Goal: Task Accomplishment & Management: Manage account settings

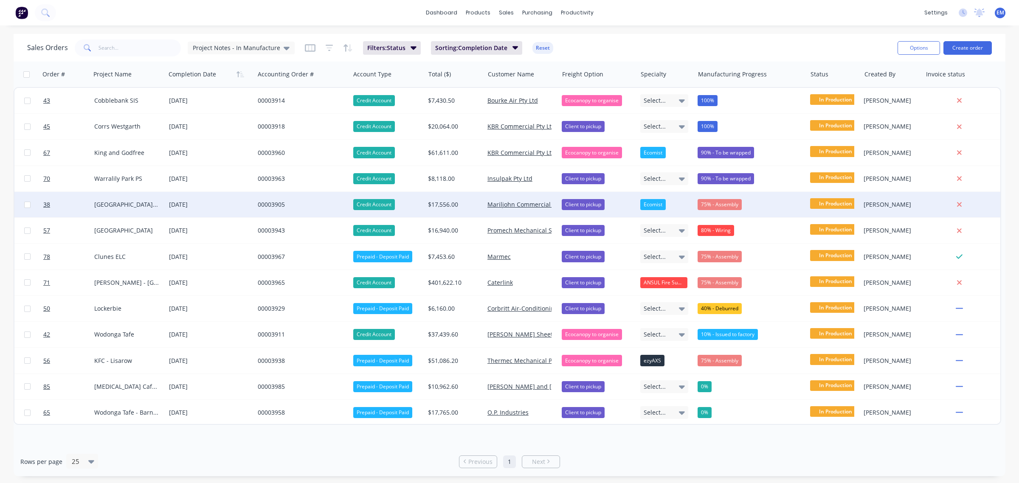
click at [275, 205] on div "00003905" at bounding box center [300, 204] width 85 height 8
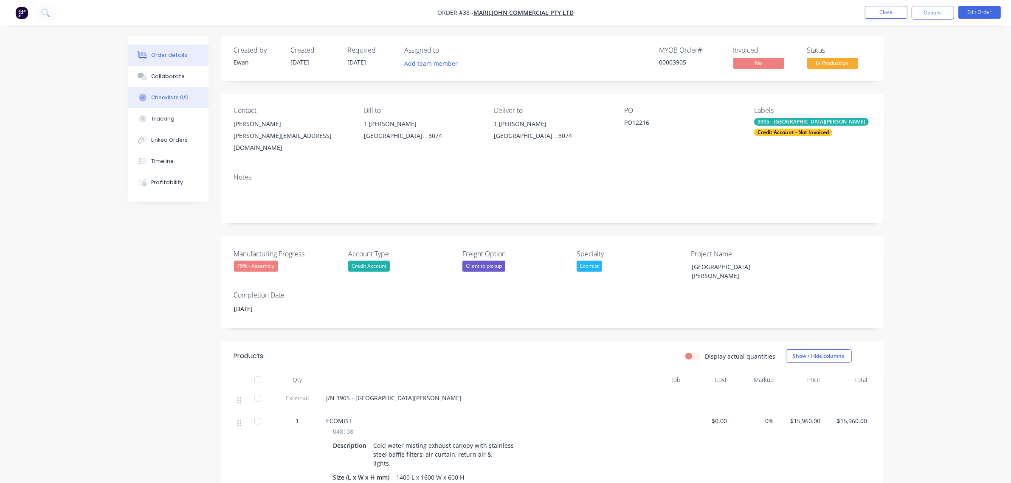
click at [162, 98] on div "Checklists 0/0" at bounding box center [169, 98] width 37 height 8
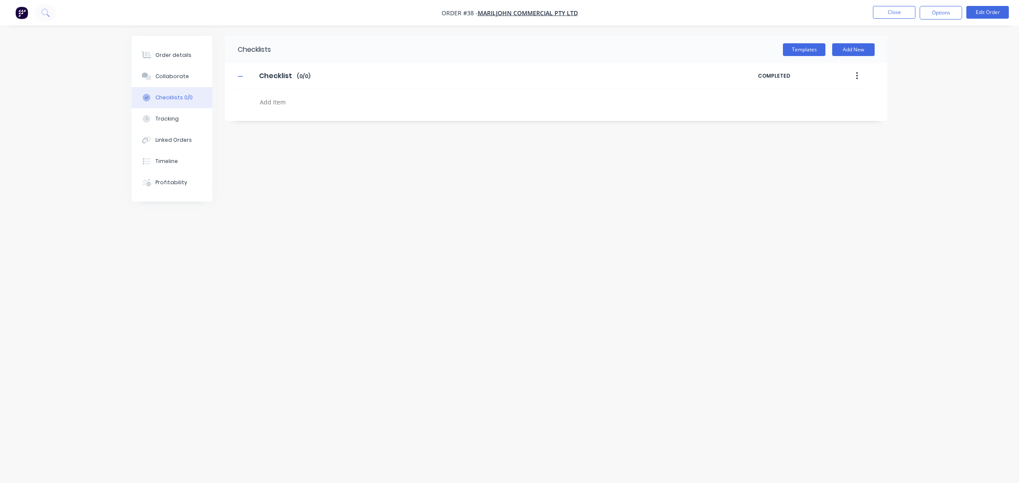
click at [856, 77] on icon "button" at bounding box center [857, 75] width 2 height 9
click at [848, 112] on div "Delete" at bounding box center [826, 115] width 65 height 12
click at [813, 49] on button "Templates" at bounding box center [804, 49] width 42 height 13
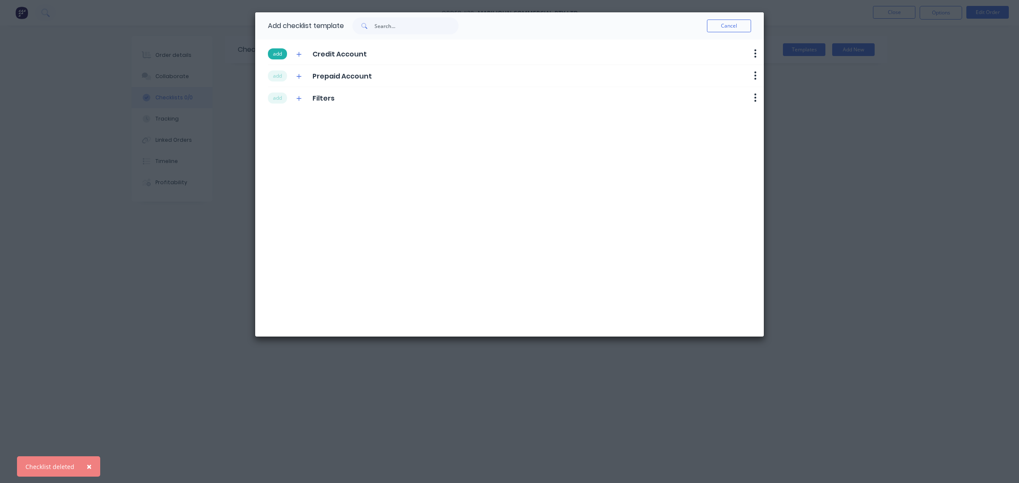
click at [279, 54] on button "add" at bounding box center [277, 53] width 19 height 11
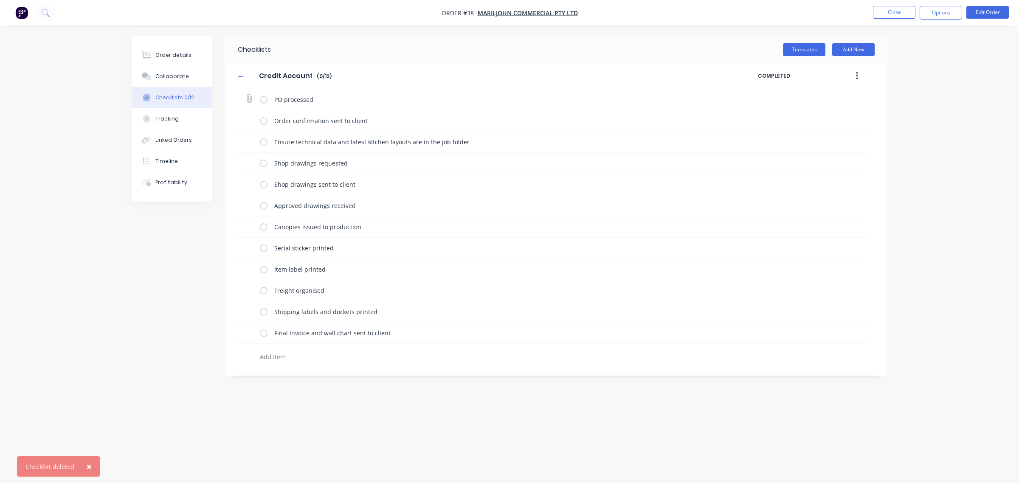
click at [264, 101] on label at bounding box center [264, 99] width 8 height 9
click at [0, 0] on input "checkbox" at bounding box center [0, 0] width 0 height 0
click at [262, 121] on label at bounding box center [264, 120] width 8 height 9
click at [0, 0] on input "checkbox" at bounding box center [0, 0] width 0 height 0
click at [264, 139] on label at bounding box center [264, 142] width 8 height 9
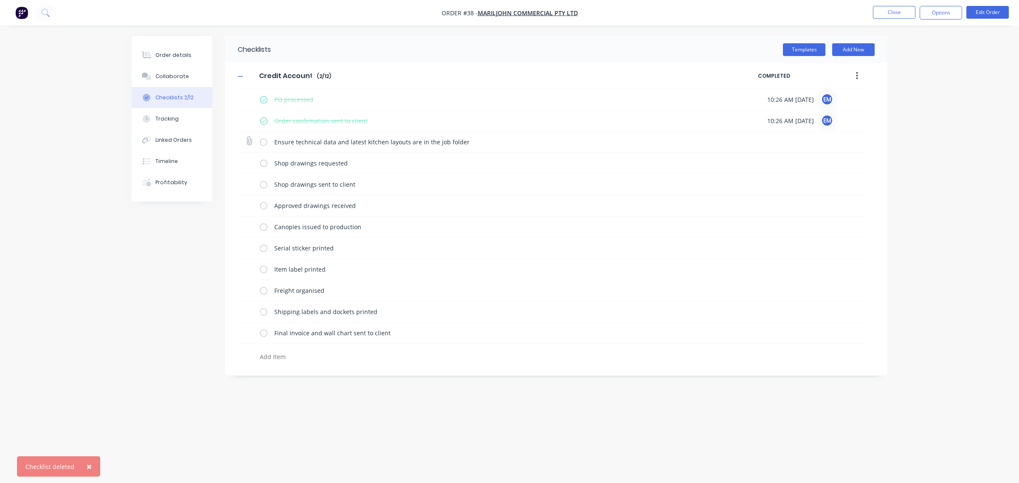
click at [0, 0] on input "checkbox" at bounding box center [0, 0] width 0 height 0
click at [263, 162] on label at bounding box center [264, 163] width 8 height 9
click at [0, 0] on input "checkbox" at bounding box center [0, 0] width 0 height 0
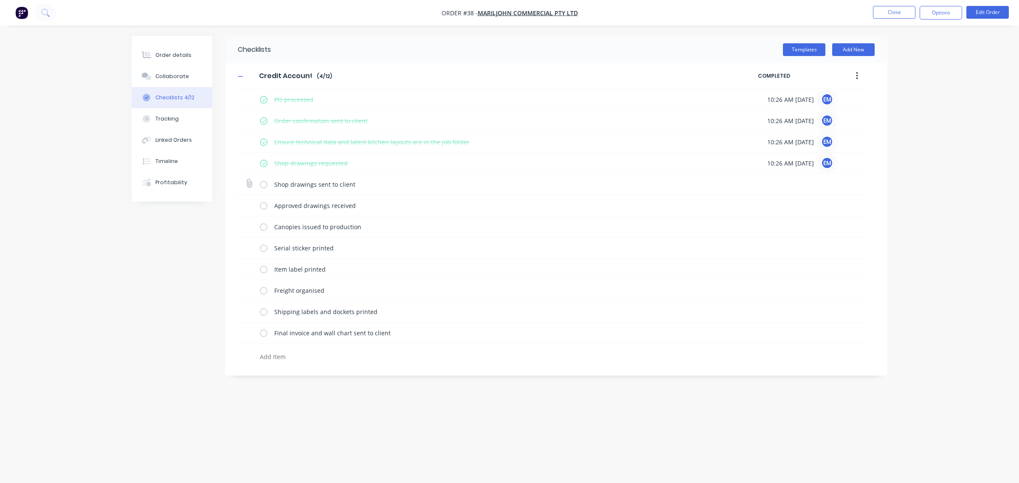
click at [265, 184] on label at bounding box center [264, 184] width 8 height 9
click at [0, 0] on input "checkbox" at bounding box center [0, 0] width 0 height 0
click at [264, 205] on label at bounding box center [264, 205] width 8 height 9
click at [0, 0] on input "checkbox" at bounding box center [0, 0] width 0 height 0
click at [264, 229] on label at bounding box center [264, 227] width 8 height 9
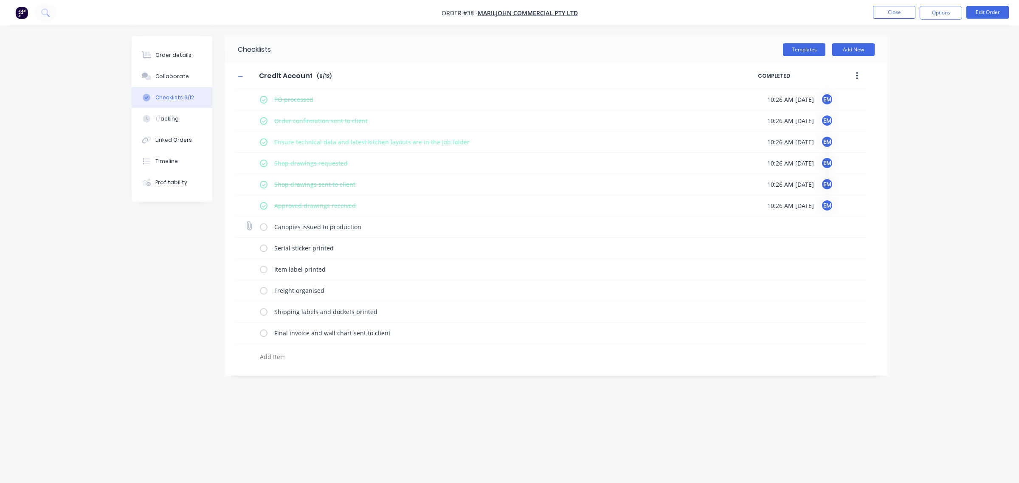
click at [0, 0] on input "checkbox" at bounding box center [0, 0] width 0 height 0
click at [265, 248] on label at bounding box center [264, 248] width 8 height 9
click at [0, 0] on input "checkbox" at bounding box center [0, 0] width 0 height 0
click at [902, 17] on button "Close" at bounding box center [894, 12] width 42 height 13
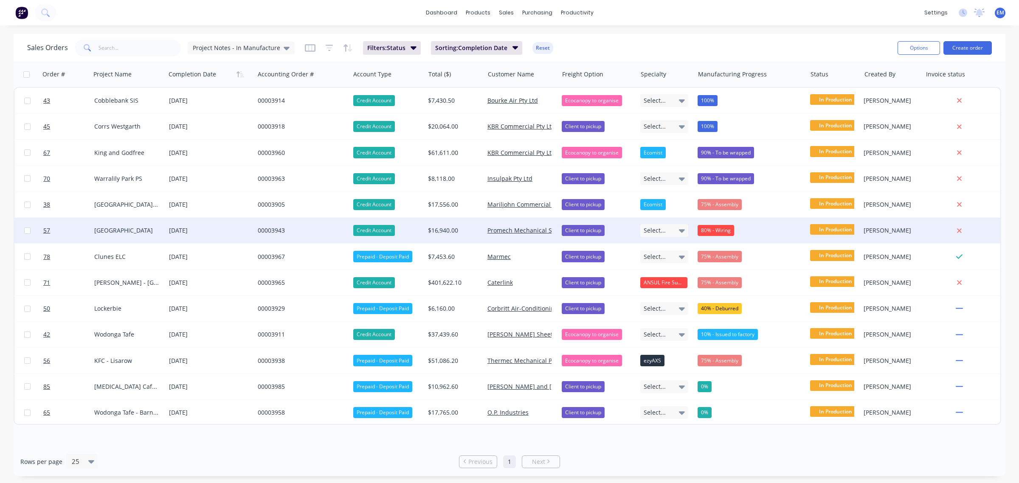
click at [285, 229] on div "00003943" at bounding box center [300, 230] width 85 height 8
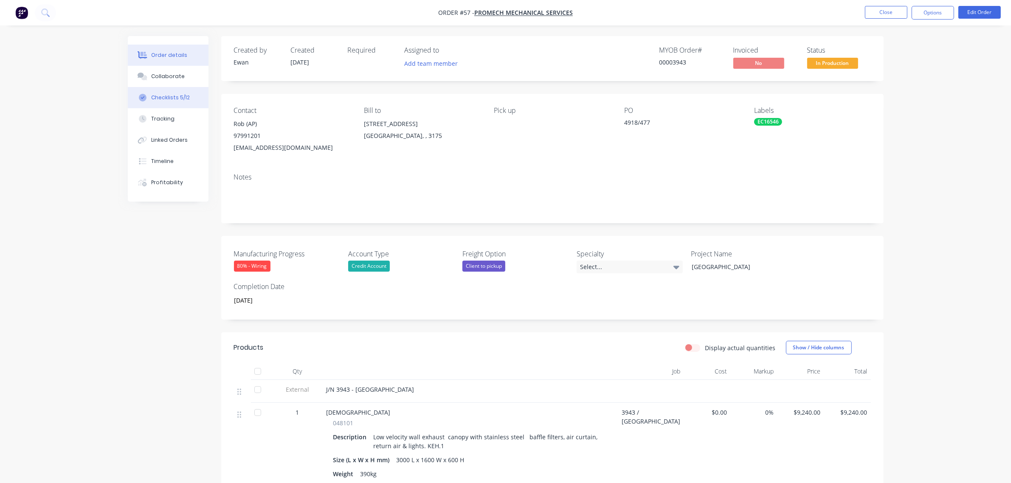
click at [182, 94] on div "Checklists 5/12" at bounding box center [170, 98] width 39 height 8
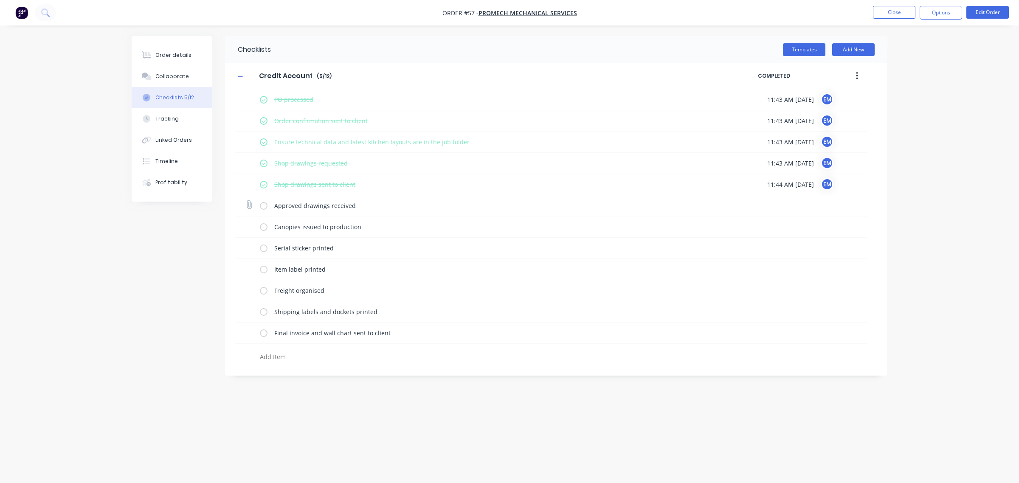
click at [264, 205] on label at bounding box center [264, 205] width 8 height 9
click at [0, 0] on input "checkbox" at bounding box center [0, 0] width 0 height 0
click at [262, 227] on label at bounding box center [264, 227] width 8 height 9
click at [0, 0] on input "checkbox" at bounding box center [0, 0] width 0 height 0
click at [262, 247] on label at bounding box center [264, 248] width 8 height 9
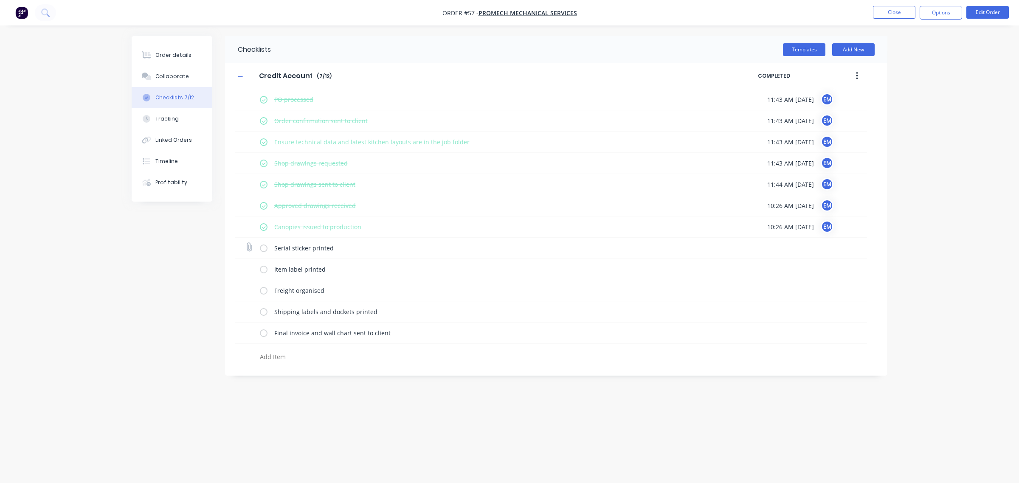
click at [0, 0] on input "checkbox" at bounding box center [0, 0] width 0 height 0
click at [890, 10] on button "Close" at bounding box center [894, 12] width 42 height 13
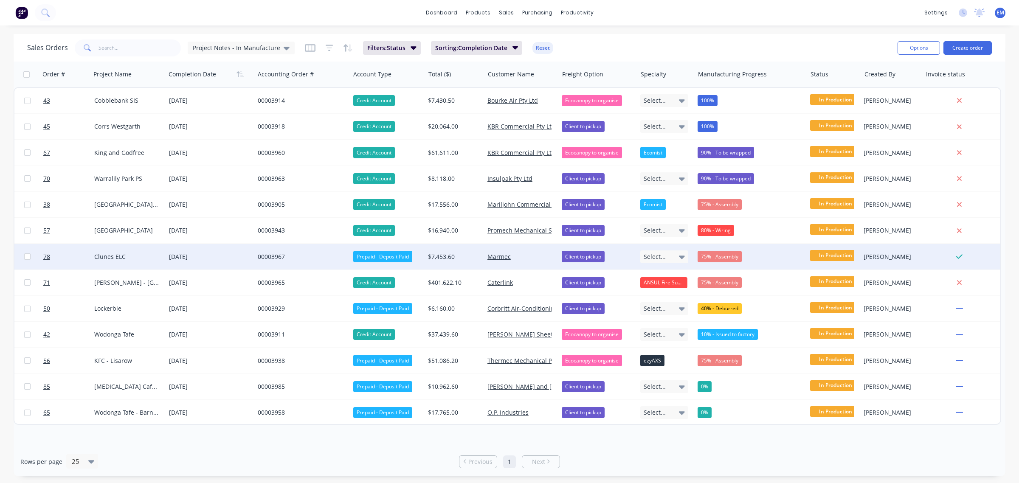
click at [272, 262] on div "00003967" at bounding box center [302, 256] width 96 height 25
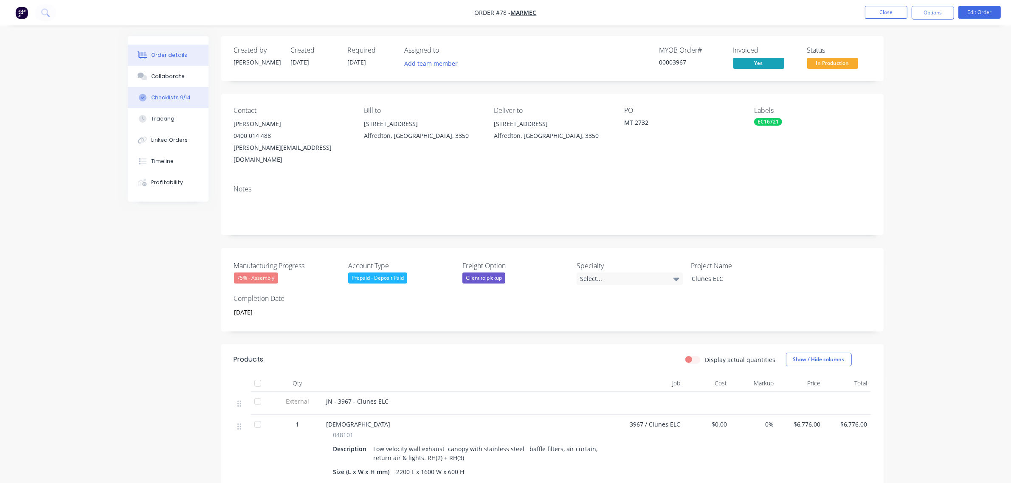
click at [153, 90] on button "Checklists 9/14" at bounding box center [168, 97] width 81 height 21
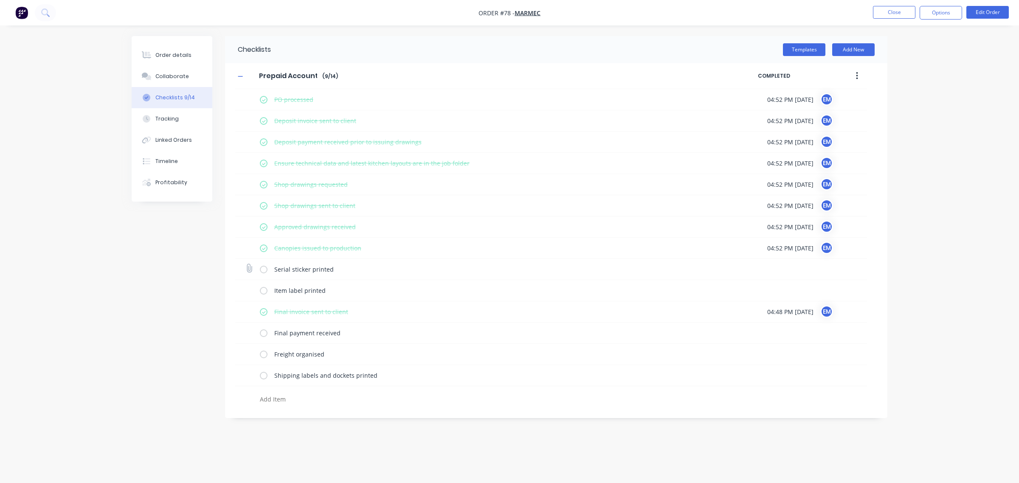
click at [261, 268] on label at bounding box center [264, 269] width 8 height 9
click at [0, 0] on input "checkbox" at bounding box center [0, 0] width 0 height 0
click at [906, 15] on button "Close" at bounding box center [894, 12] width 42 height 13
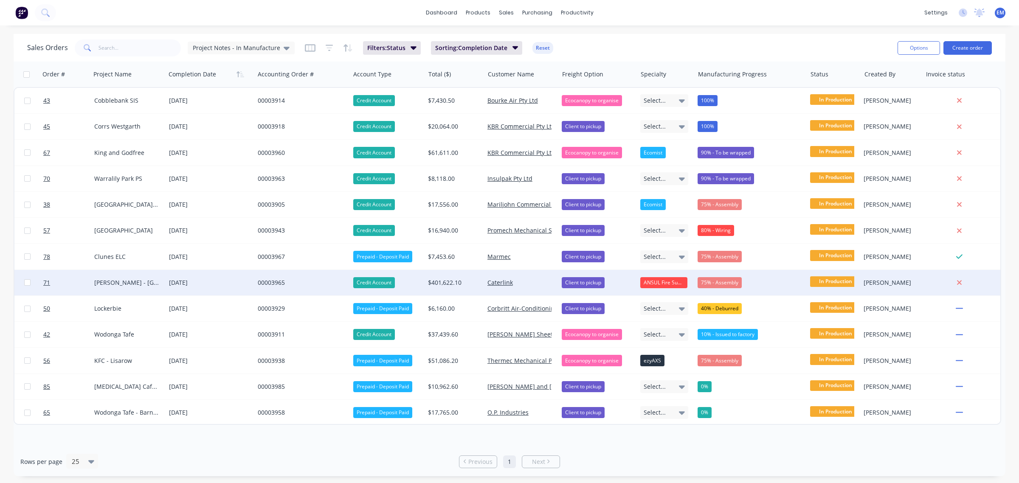
click at [279, 281] on div "00003965" at bounding box center [300, 283] width 85 height 8
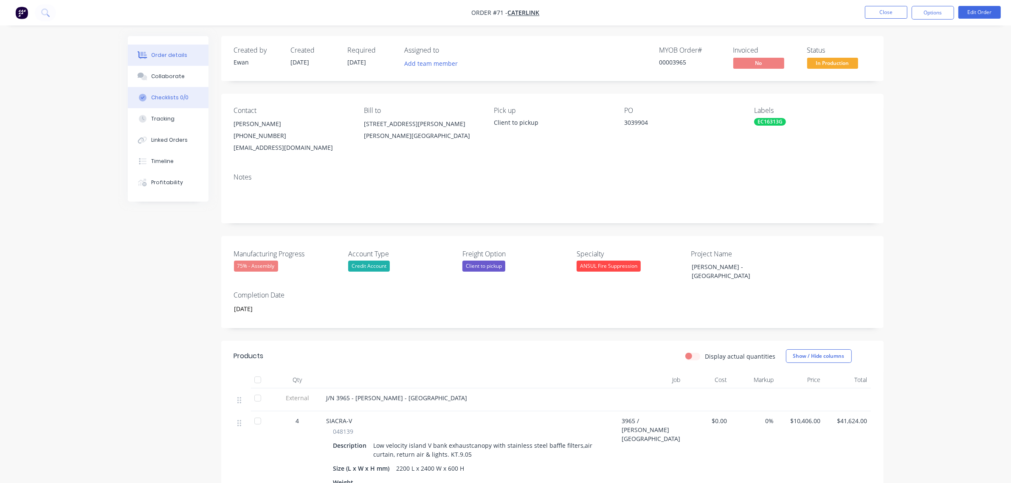
click at [185, 98] on div "Checklists 0/0" at bounding box center [169, 98] width 37 height 8
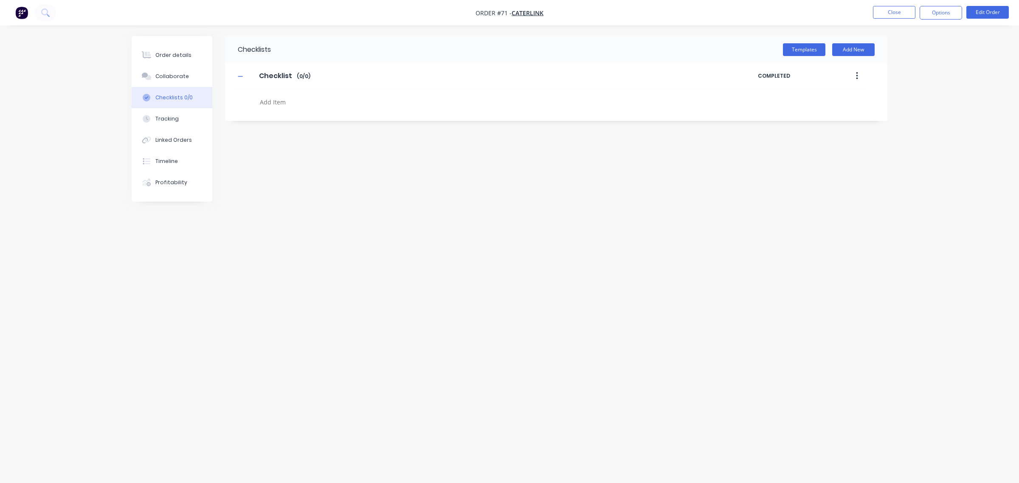
click at [855, 78] on button "button" at bounding box center [857, 75] width 20 height 15
click at [842, 110] on div "Delete" at bounding box center [826, 115] width 65 height 12
click at [814, 48] on button "Templates" at bounding box center [804, 49] width 42 height 13
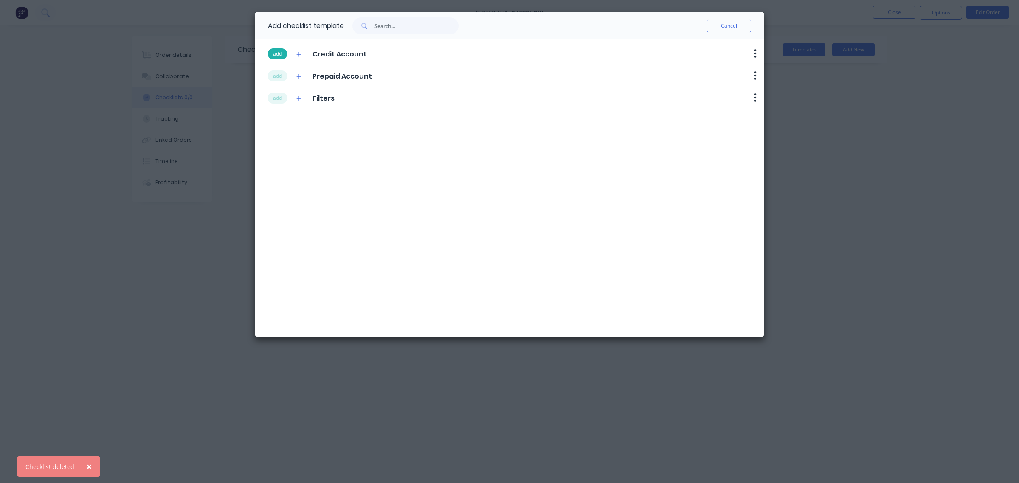
click at [279, 54] on button "add" at bounding box center [277, 53] width 19 height 11
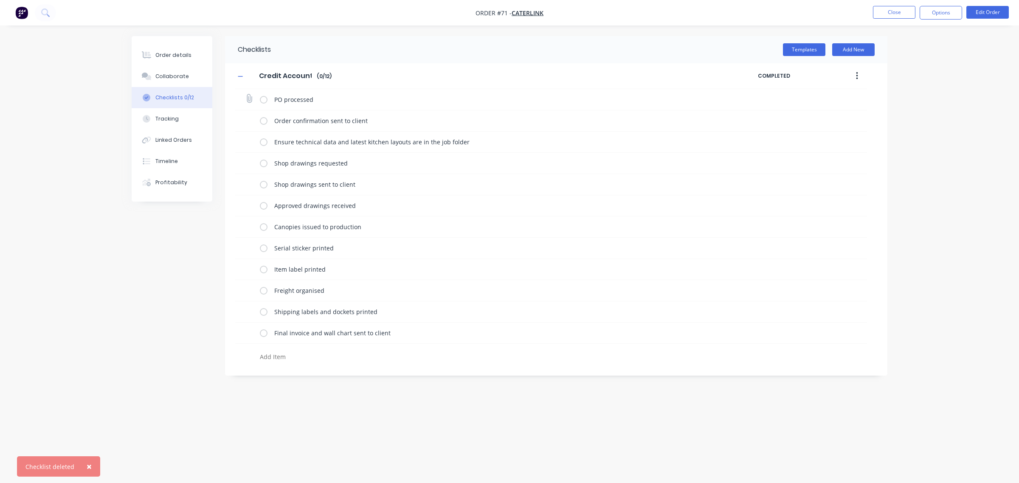
click at [258, 102] on div "PO processed" at bounding box center [551, 99] width 632 height 21
click at [267, 101] on div "PO processed" at bounding box center [488, 99] width 456 height 17
click at [264, 100] on label at bounding box center [264, 99] width 8 height 9
click at [0, 0] on input "checkbox" at bounding box center [0, 0] width 0 height 0
click at [266, 118] on label at bounding box center [264, 120] width 8 height 9
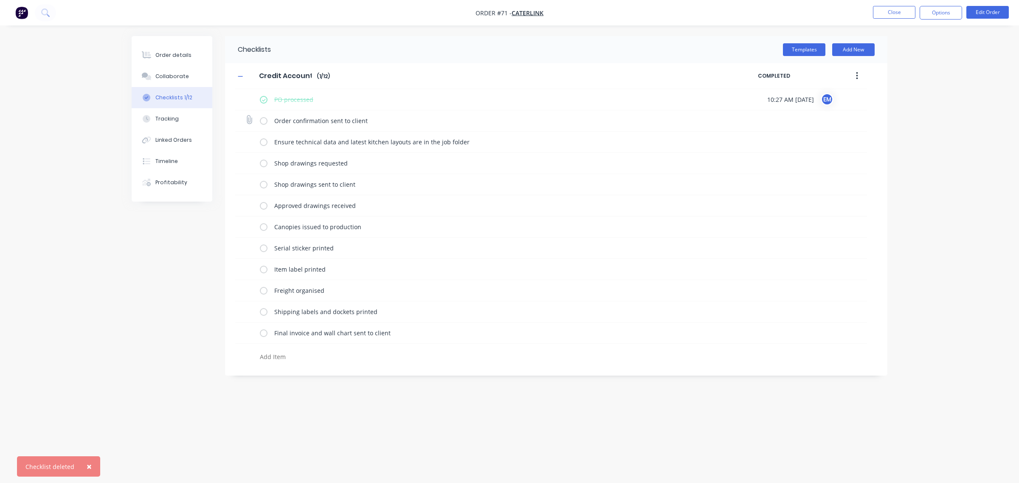
click at [0, 0] on input "checkbox" at bounding box center [0, 0] width 0 height 0
click at [268, 137] on div "Ensure technical data and latest kitchen layouts are in the job folder" at bounding box center [488, 141] width 456 height 17
click at [263, 145] on label at bounding box center [264, 142] width 8 height 9
click at [0, 0] on input "checkbox" at bounding box center [0, 0] width 0 height 0
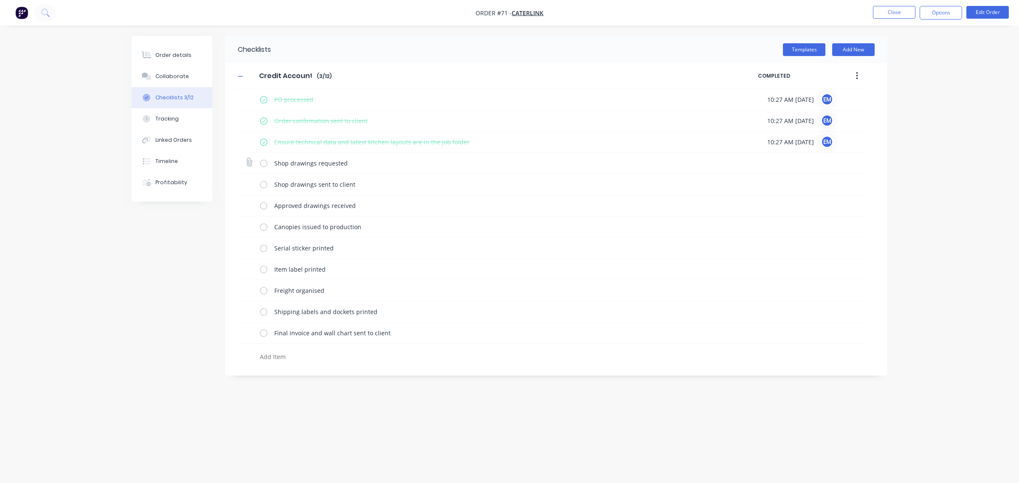
click at [264, 165] on label at bounding box center [264, 163] width 8 height 9
click at [0, 0] on input "checkbox" at bounding box center [0, 0] width 0 height 0
click at [263, 183] on label at bounding box center [264, 184] width 8 height 9
click at [0, 0] on input "checkbox" at bounding box center [0, 0] width 0 height 0
click at [263, 202] on label at bounding box center [264, 205] width 8 height 9
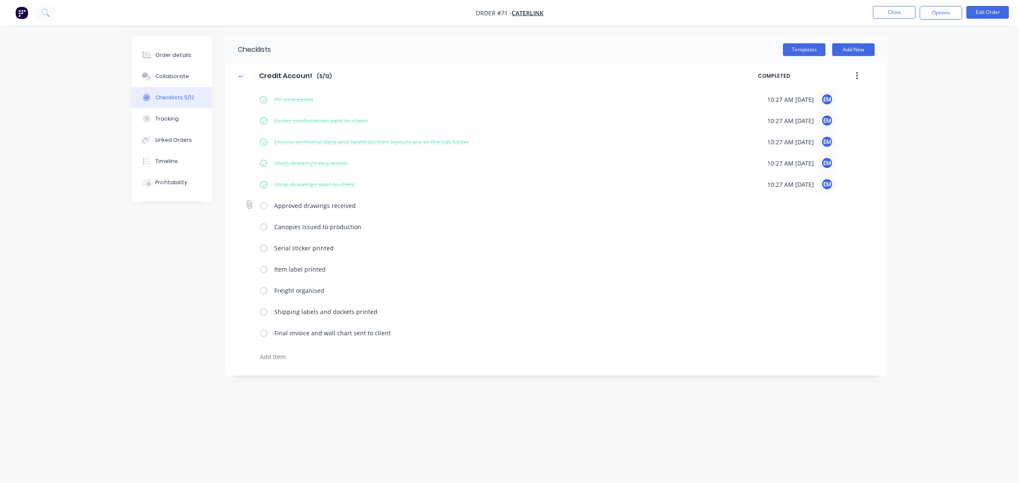
click at [0, 0] on input "checkbox" at bounding box center [0, 0] width 0 height 0
click at [263, 224] on label at bounding box center [264, 227] width 8 height 9
click at [0, 0] on input "checkbox" at bounding box center [0, 0] width 0 height 0
click at [263, 247] on label at bounding box center [264, 248] width 8 height 9
click at [0, 0] on input "checkbox" at bounding box center [0, 0] width 0 height 0
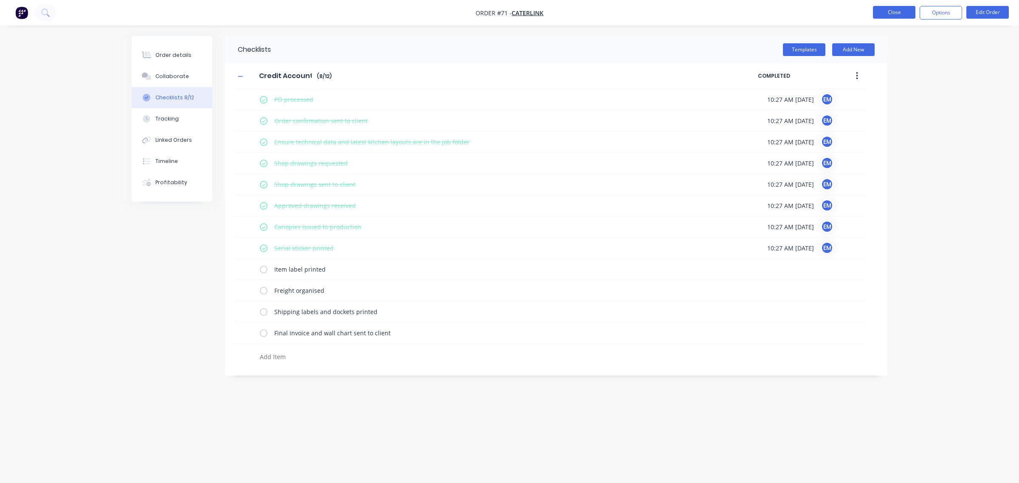
click at [873, 10] on button "Close" at bounding box center [894, 12] width 42 height 13
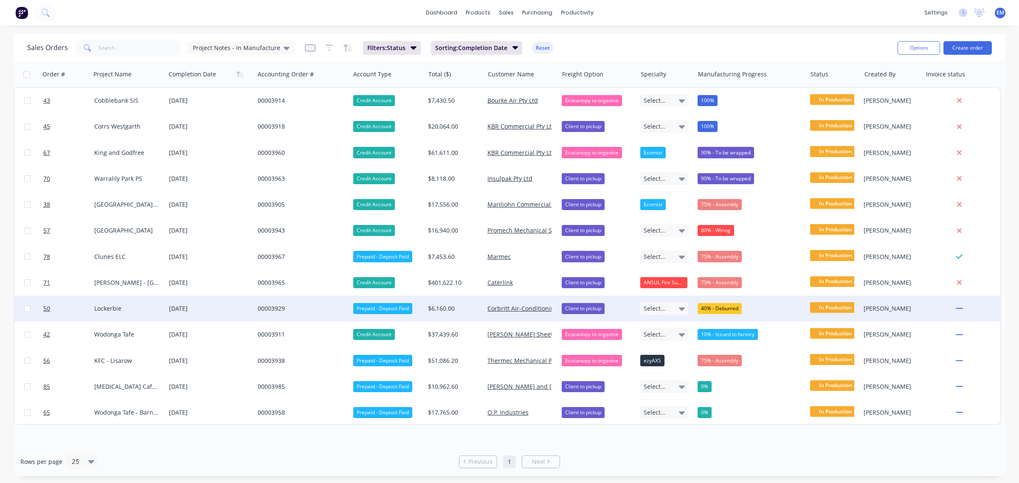
click at [262, 308] on div "00003929" at bounding box center [300, 309] width 85 height 8
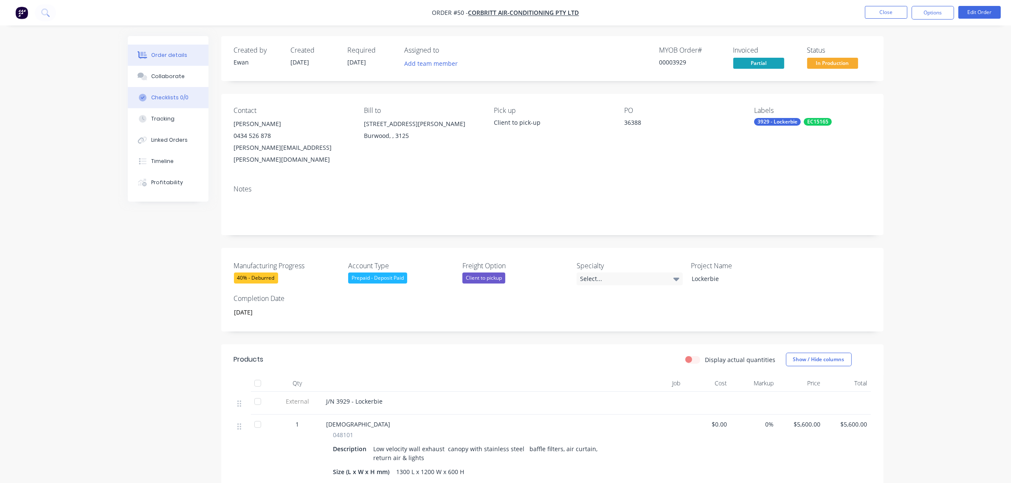
click at [181, 99] on div "Checklists 0/0" at bounding box center [169, 98] width 37 height 8
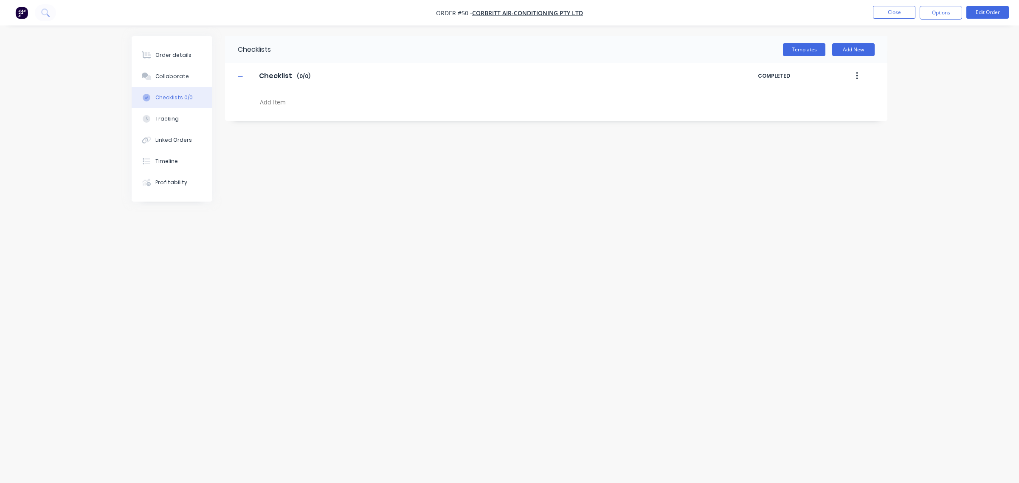
click at [856, 75] on icon "button" at bounding box center [857, 75] width 2 height 9
click at [837, 117] on div "Delete" at bounding box center [826, 115] width 65 height 12
click at [816, 51] on button "Templates" at bounding box center [804, 49] width 42 height 13
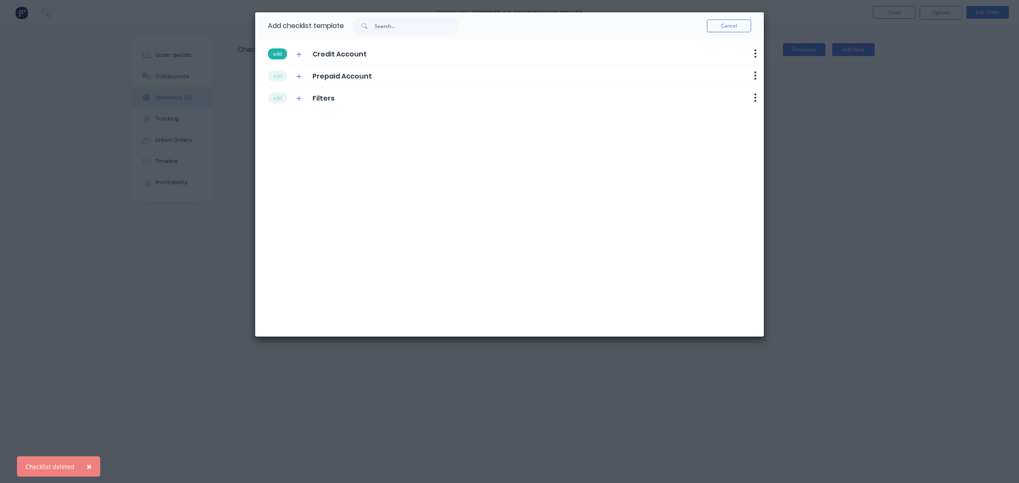
click at [279, 54] on button "add" at bounding box center [277, 53] width 19 height 11
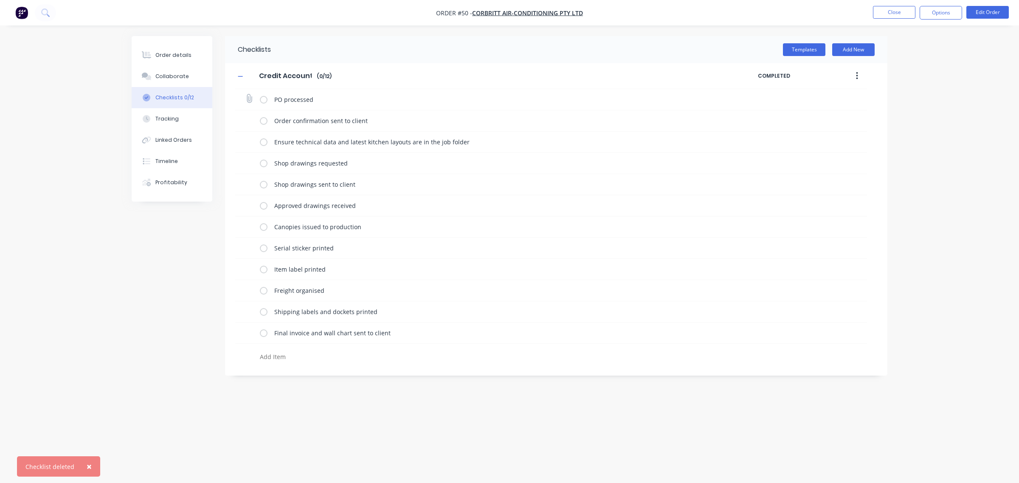
click at [264, 101] on label at bounding box center [264, 99] width 8 height 9
click at [0, 0] on input "checkbox" at bounding box center [0, 0] width 0 height 0
click at [265, 120] on label at bounding box center [264, 120] width 8 height 9
click at [0, 0] on input "checkbox" at bounding box center [0, 0] width 0 height 0
click at [265, 141] on label at bounding box center [264, 142] width 8 height 9
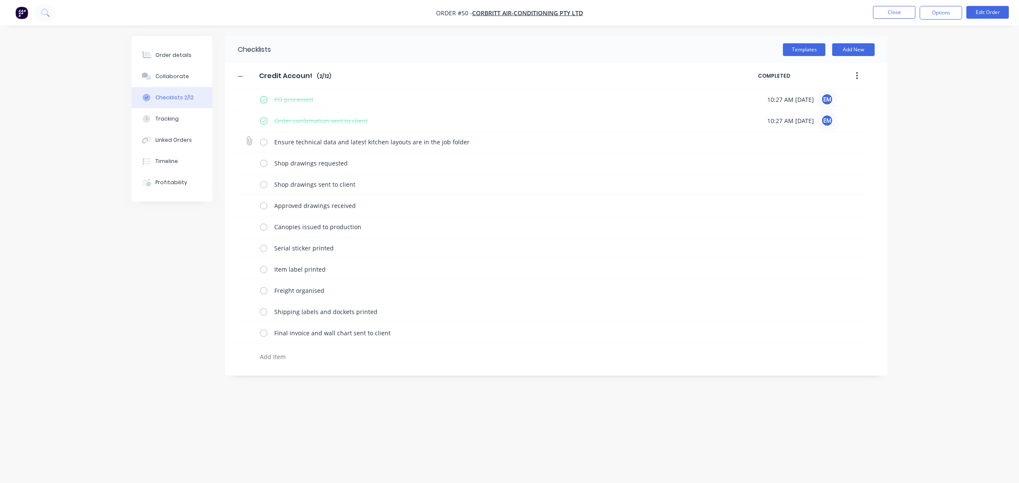
click at [0, 0] on input "checkbox" at bounding box center [0, 0] width 0 height 0
click at [265, 161] on label at bounding box center [264, 163] width 8 height 9
click at [0, 0] on input "checkbox" at bounding box center [0, 0] width 0 height 0
click at [857, 77] on icon "button" at bounding box center [857, 75] width 2 height 9
click at [827, 116] on div "Delete" at bounding box center [826, 115] width 65 height 12
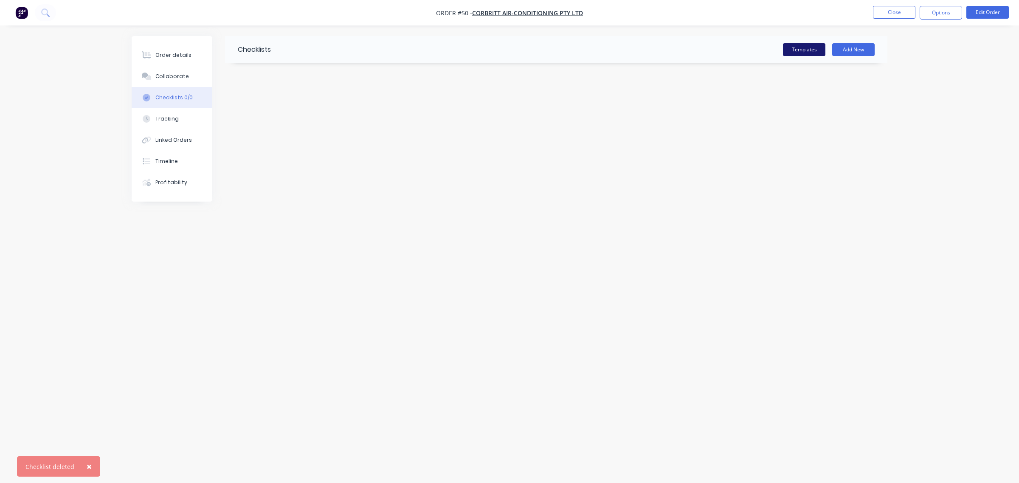
click at [814, 45] on button "Templates" at bounding box center [804, 49] width 42 height 13
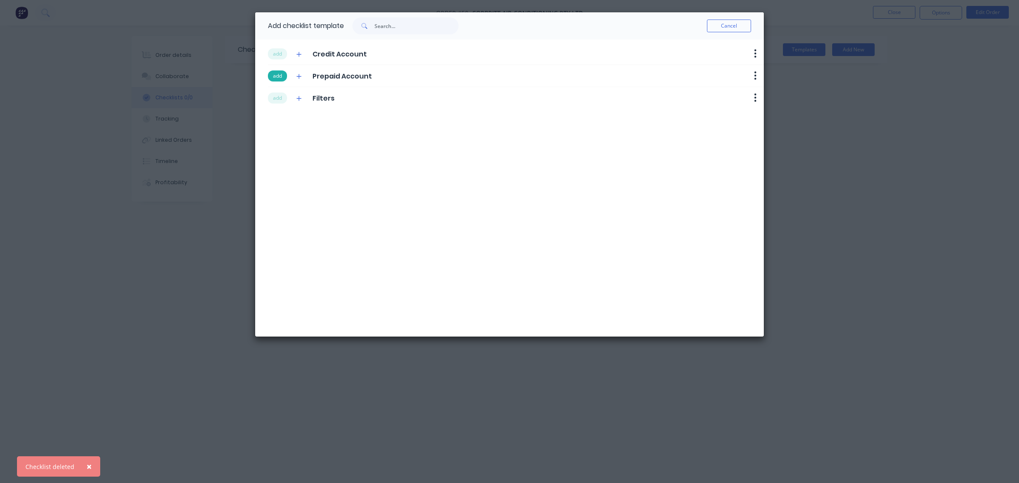
click at [274, 76] on button "add" at bounding box center [277, 76] width 19 height 11
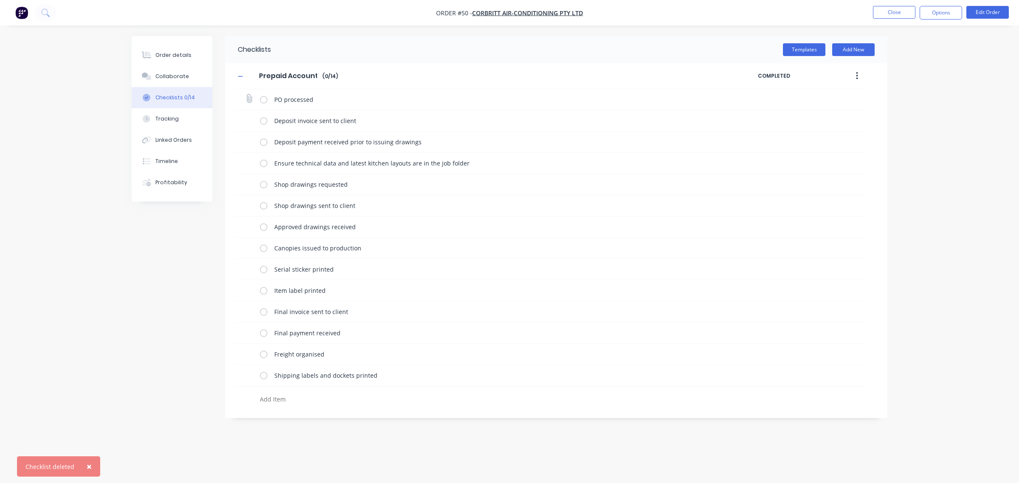
click at [260, 100] on label at bounding box center [264, 99] width 8 height 9
click at [0, 0] on input "checkbox" at bounding box center [0, 0] width 0 height 0
click at [266, 118] on label at bounding box center [264, 120] width 8 height 9
click at [0, 0] on input "checkbox" at bounding box center [0, 0] width 0 height 0
click at [262, 143] on label at bounding box center [264, 142] width 8 height 9
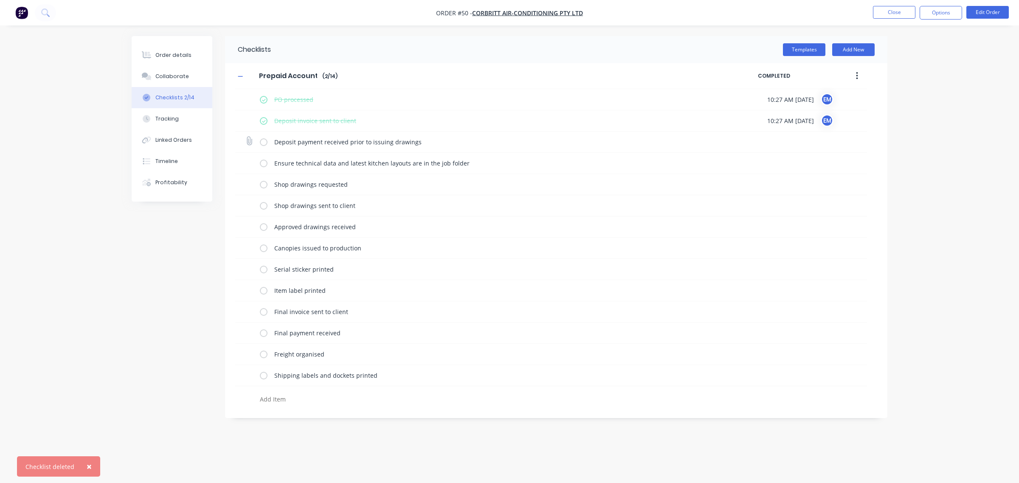
click at [0, 0] on input "checkbox" at bounding box center [0, 0] width 0 height 0
click at [263, 164] on label at bounding box center [264, 163] width 8 height 9
click at [0, 0] on input "checkbox" at bounding box center [0, 0] width 0 height 0
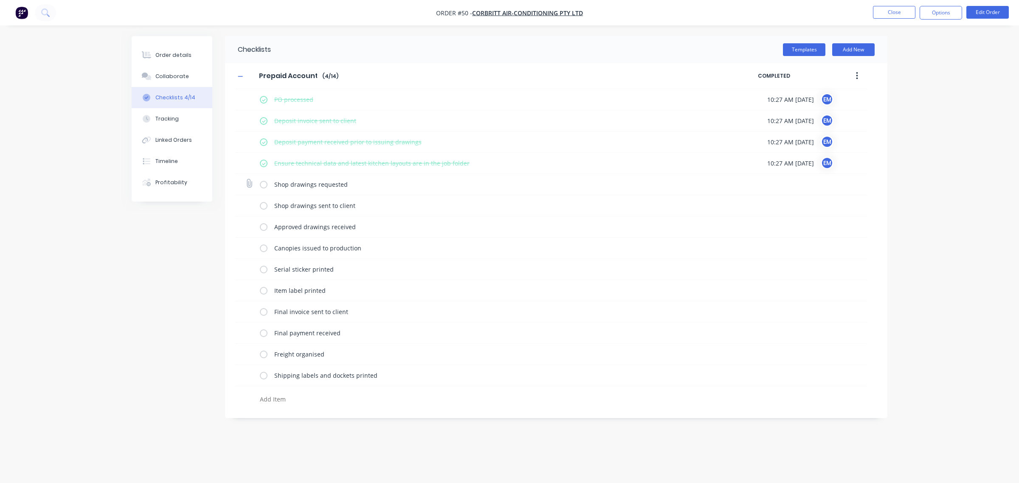
click at [259, 187] on div "Shop drawings requested" at bounding box center [551, 184] width 632 height 21
click at [262, 185] on label at bounding box center [264, 184] width 8 height 9
click at [0, 0] on input "checkbox" at bounding box center [0, 0] width 0 height 0
click at [262, 200] on div "Shop drawings sent to client" at bounding box center [488, 205] width 456 height 17
click at [260, 207] on label at bounding box center [264, 205] width 8 height 9
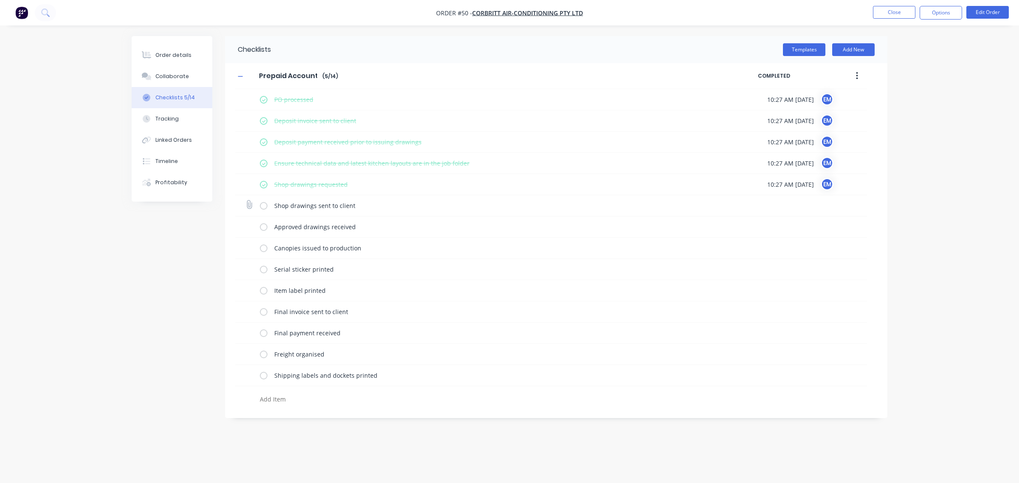
click at [0, 0] on input "checkbox" at bounding box center [0, 0] width 0 height 0
click at [262, 231] on label at bounding box center [264, 227] width 8 height 9
click at [0, 0] on input "checkbox" at bounding box center [0, 0] width 0 height 0
click at [262, 248] on label at bounding box center [264, 248] width 8 height 9
click at [0, 0] on input "checkbox" at bounding box center [0, 0] width 0 height 0
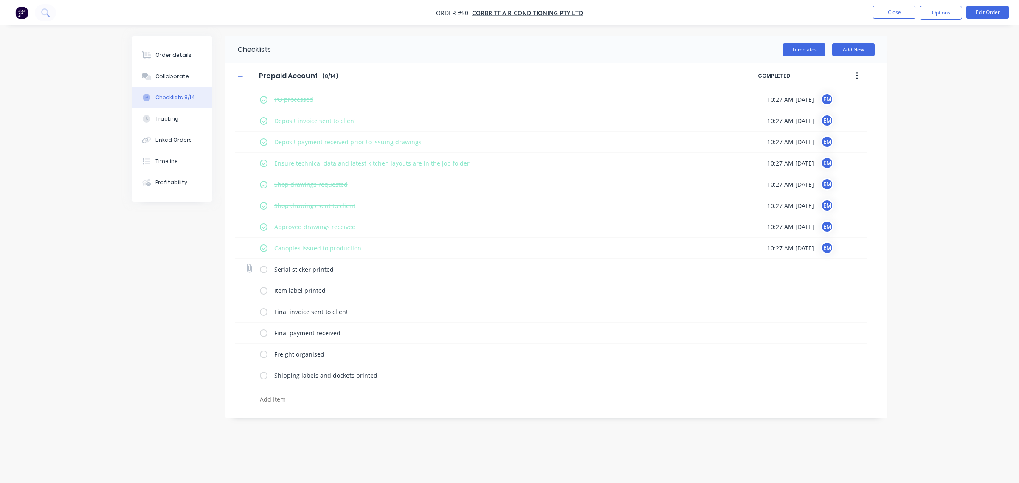
click at [262, 268] on label at bounding box center [264, 269] width 8 height 9
click at [0, 0] on input "checkbox" at bounding box center [0, 0] width 0 height 0
click at [889, 12] on button "Close" at bounding box center [894, 12] width 42 height 13
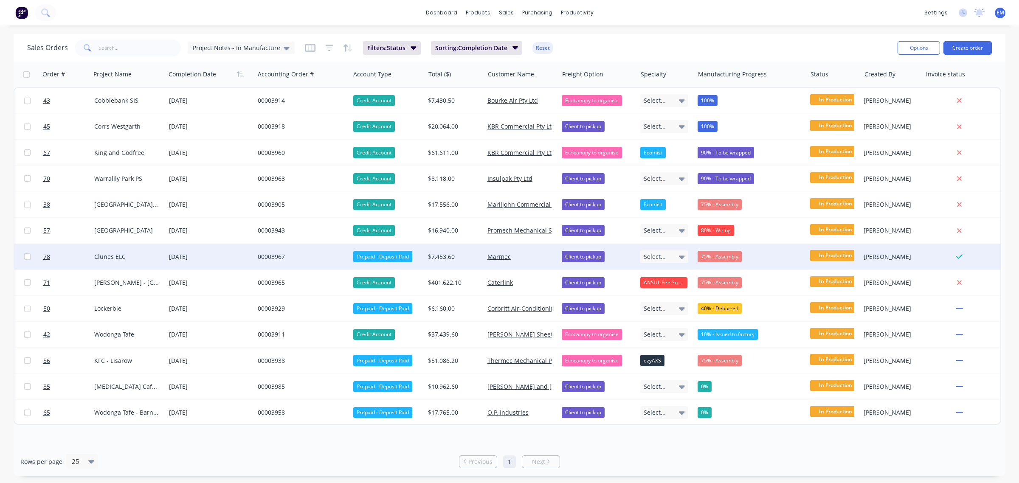
click at [266, 256] on div "00003967" at bounding box center [300, 257] width 85 height 8
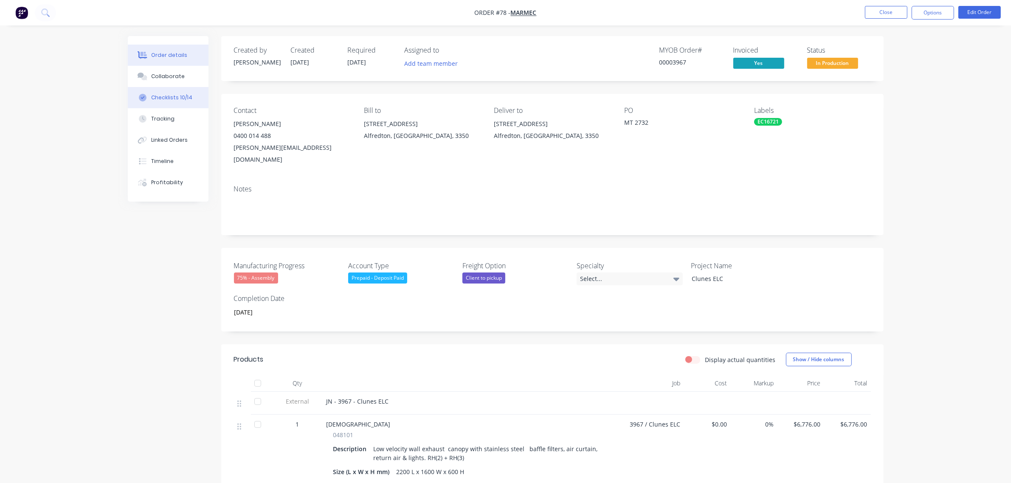
click at [188, 104] on button "Checklists 10/14" at bounding box center [168, 97] width 81 height 21
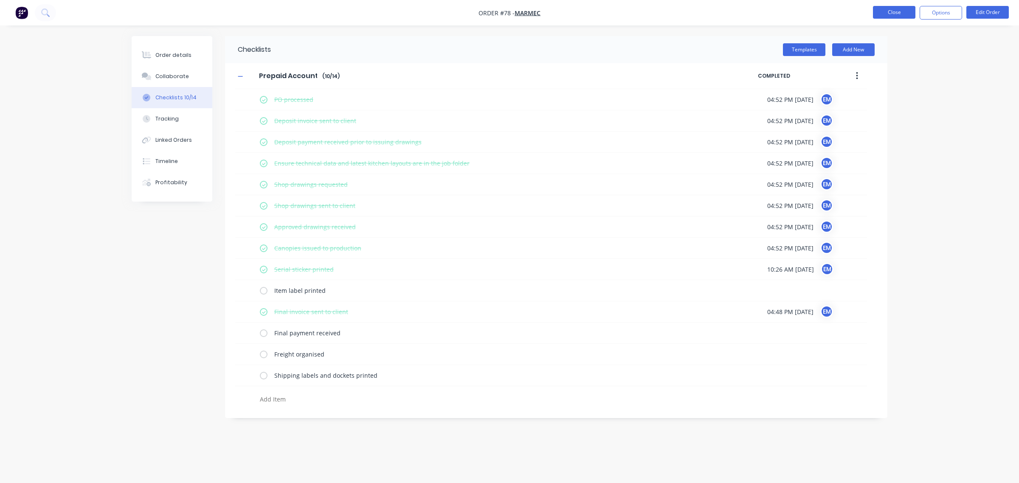
click at [907, 11] on button "Close" at bounding box center [894, 12] width 42 height 13
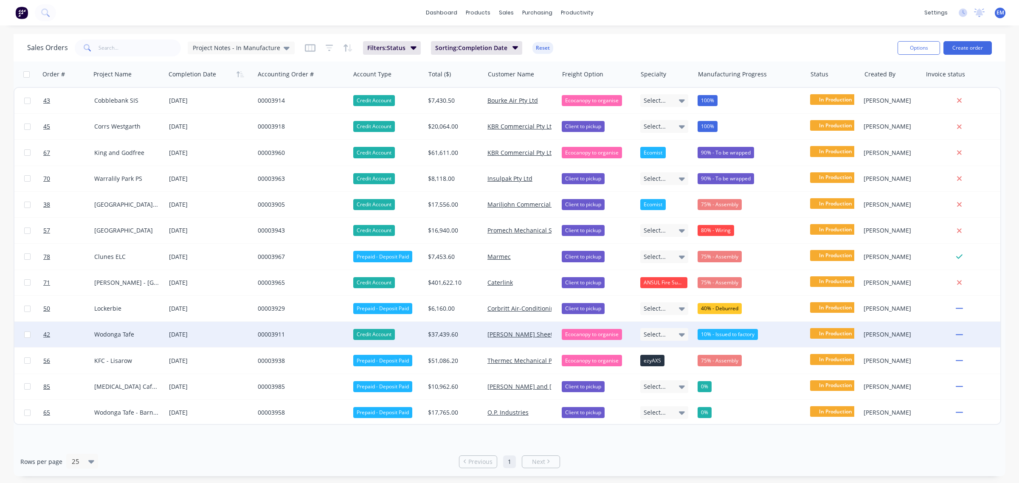
click at [263, 338] on div "00003911" at bounding box center [300, 334] width 85 height 8
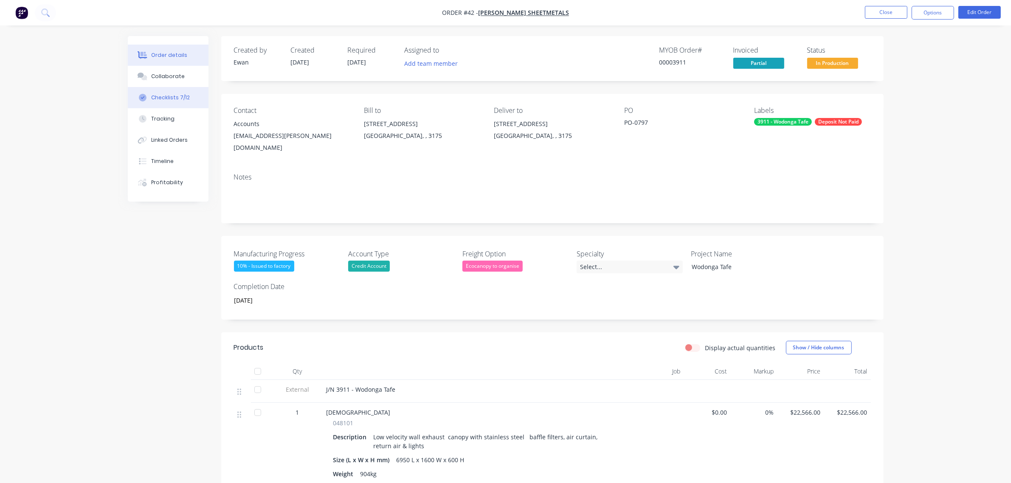
click at [172, 96] on div "Checklists 7/12" at bounding box center [170, 98] width 39 height 8
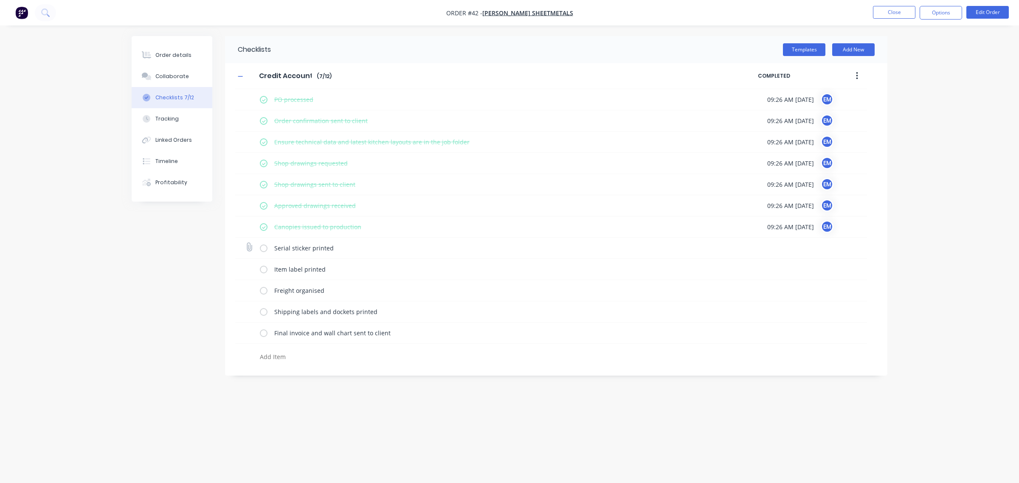
click at [263, 248] on label at bounding box center [264, 248] width 8 height 9
click at [0, 0] on input "checkbox" at bounding box center [0, 0] width 0 height 0
click at [903, 9] on button "Close" at bounding box center [894, 12] width 42 height 13
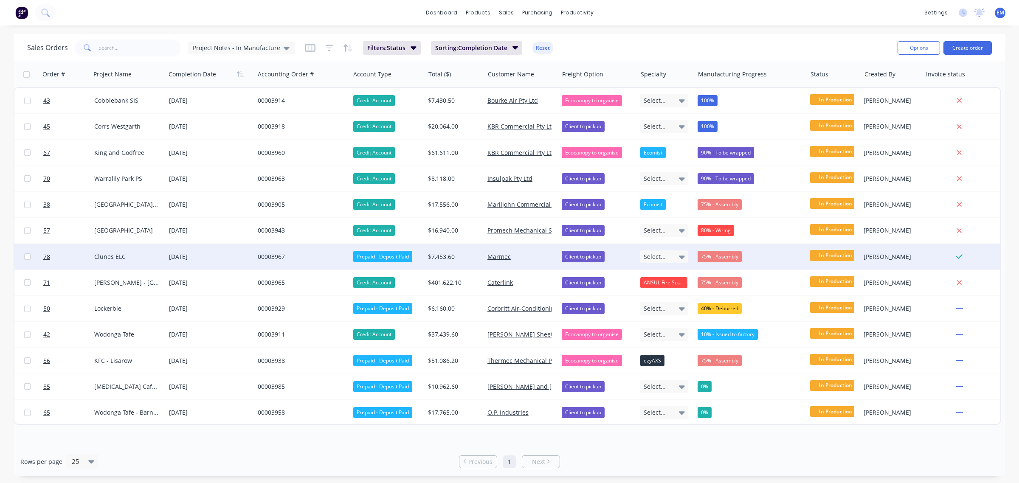
click at [392, 257] on div "Prepaid - Deposit Paid" at bounding box center [382, 256] width 59 height 11
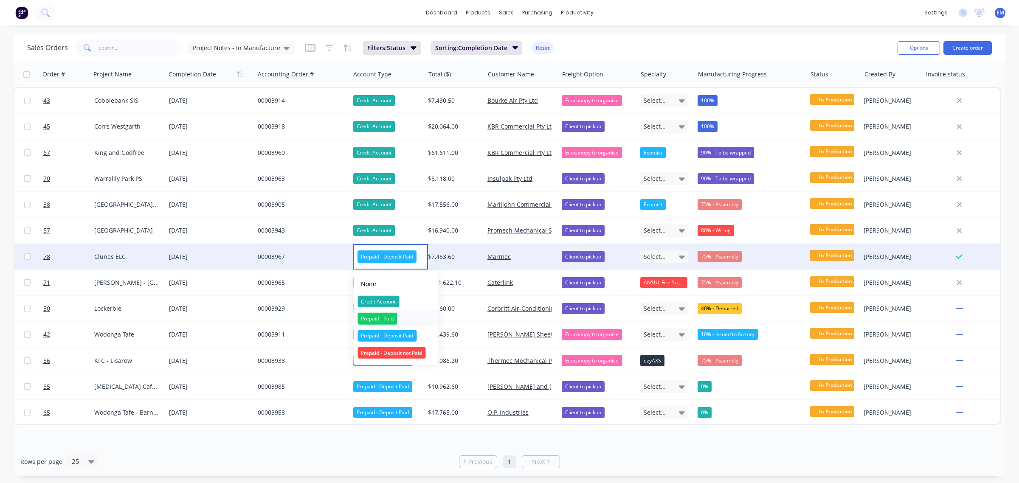
click at [390, 314] on div "Prepaid - Paid" at bounding box center [378, 319] width 40 height 12
